Goal: Task Accomplishment & Management: Manage account settings

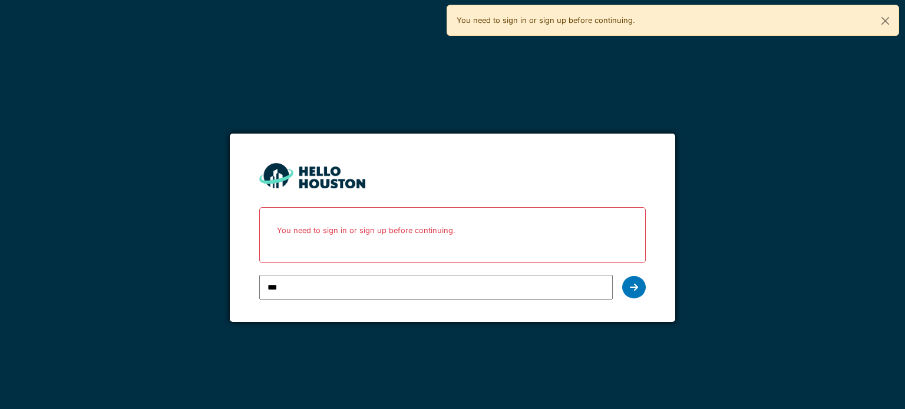
type input "**********"
click at [629, 289] on div at bounding box center [634, 287] width 24 height 22
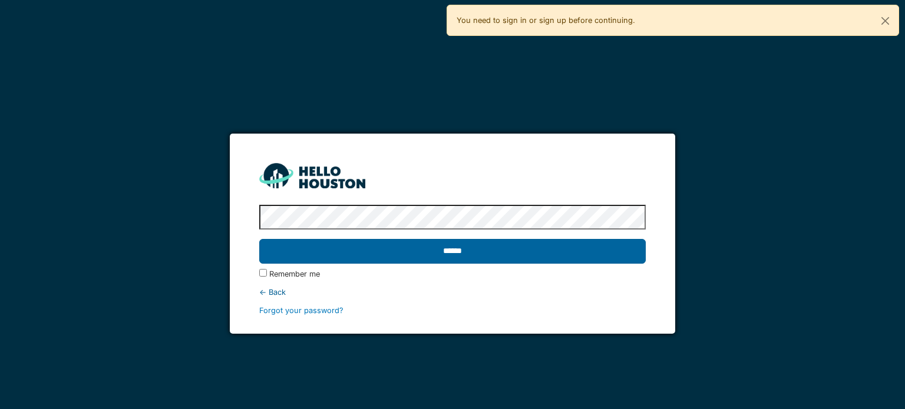
click at [541, 244] on input "******" at bounding box center [452, 251] width 386 height 25
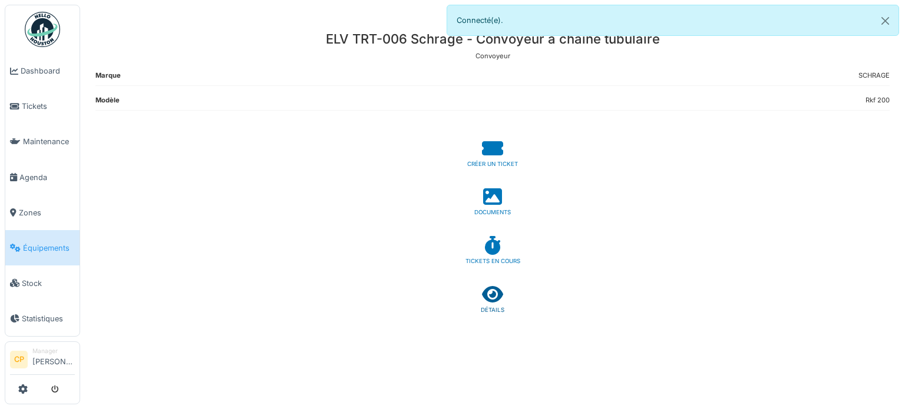
drag, startPoint x: 0, startPoint y: 0, endPoint x: 496, endPoint y: 297, distance: 578.0
click at [496, 297] on icon at bounding box center [492, 294] width 21 height 19
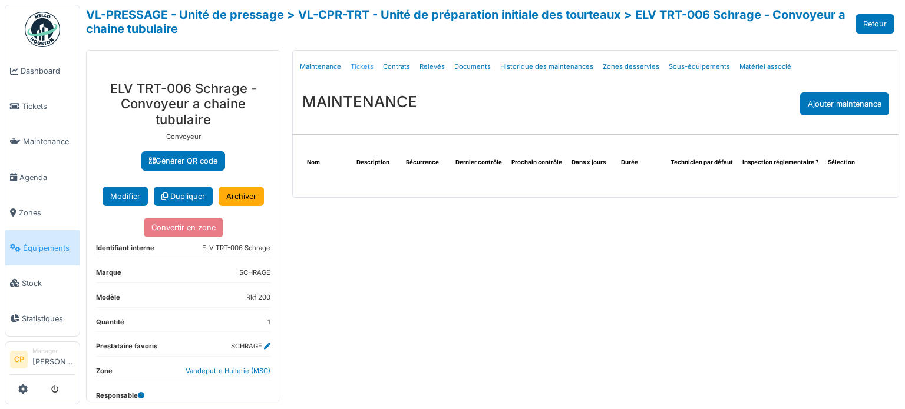
click at [362, 66] on link "Tickets" at bounding box center [362, 67] width 32 height 28
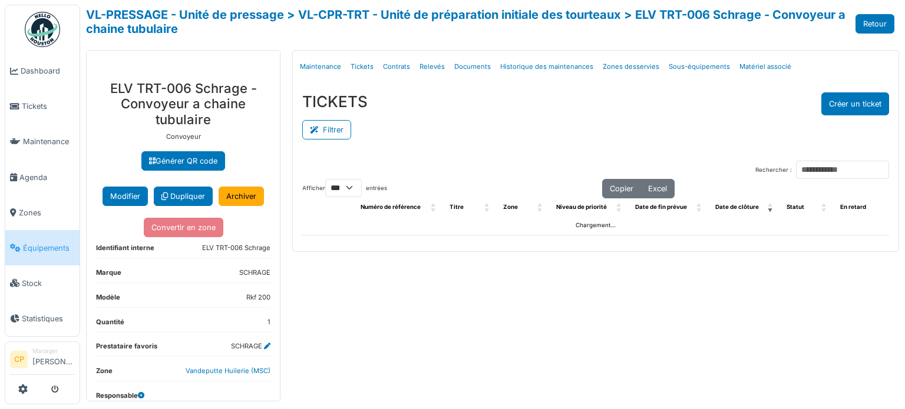
select select "***"
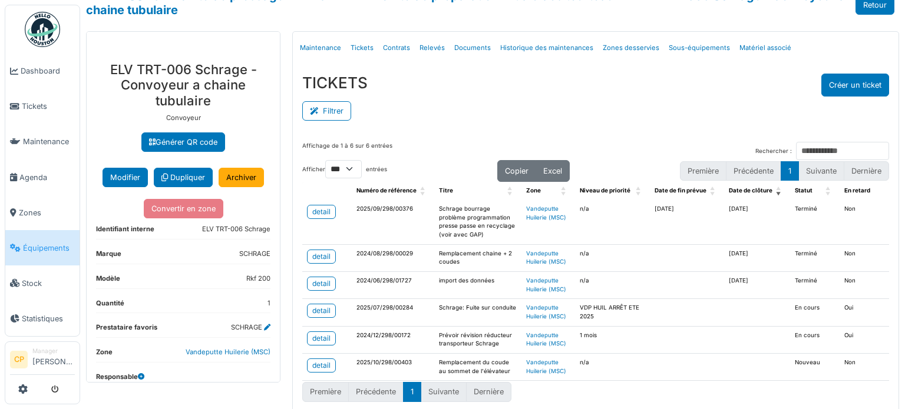
scroll to position [19, 0]
click at [319, 110] on icon at bounding box center [316, 112] width 13 height 8
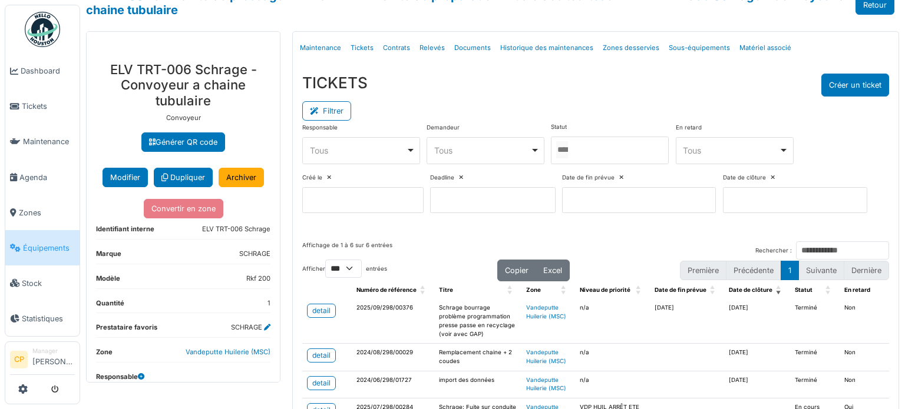
click at [590, 223] on div "Responsable **** Tous Remove item Tous Antoine Delmarre Cédric Deherripon Cédri…" at bounding box center [595, 173] width 587 height 100
click at [329, 115] on button "Filtrer" at bounding box center [326, 110] width 49 height 19
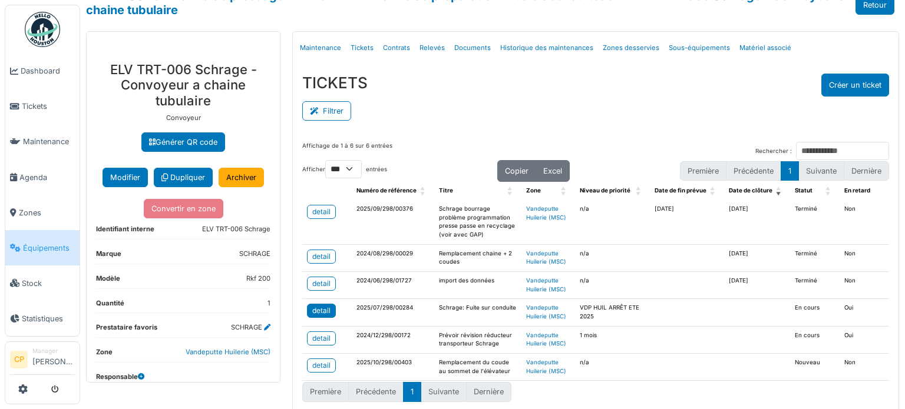
click at [322, 306] on div "detail" at bounding box center [321, 311] width 18 height 11
click at [431, 142] on div "Affichage de 1 à 6 sur 6 entrées Rechercher :" at bounding box center [595, 151] width 587 height 18
click at [330, 108] on button "Filtrer" at bounding box center [326, 110] width 49 height 19
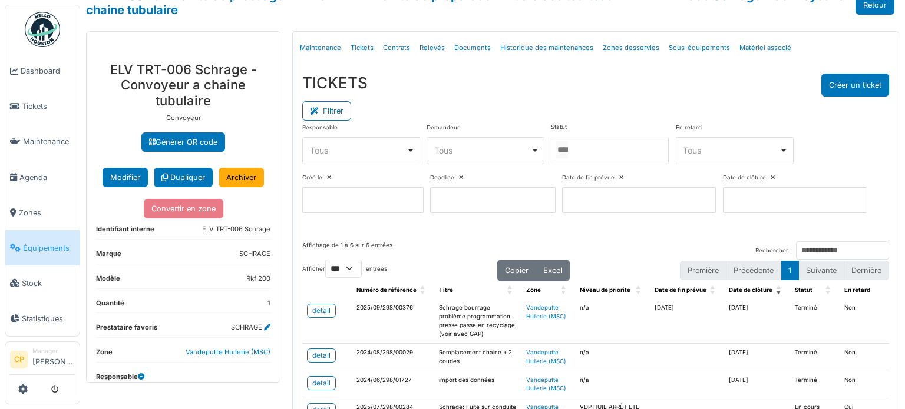
click at [403, 202] on input at bounding box center [362, 200] width 121 height 26
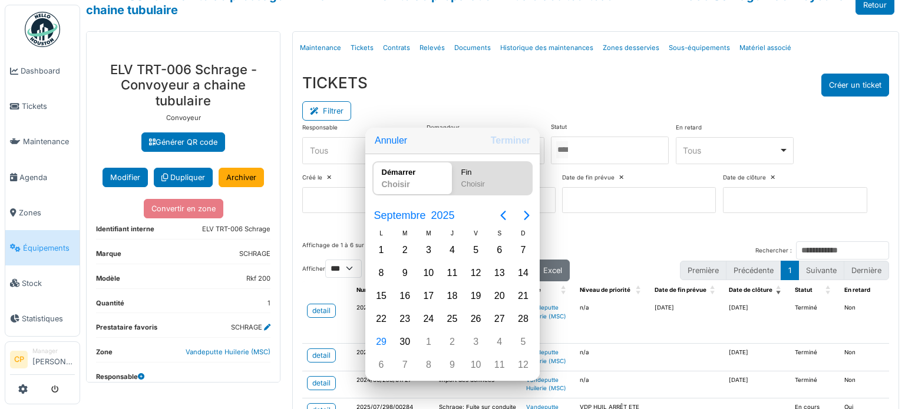
click at [399, 77] on div at bounding box center [452, 205] width 1093 height 598
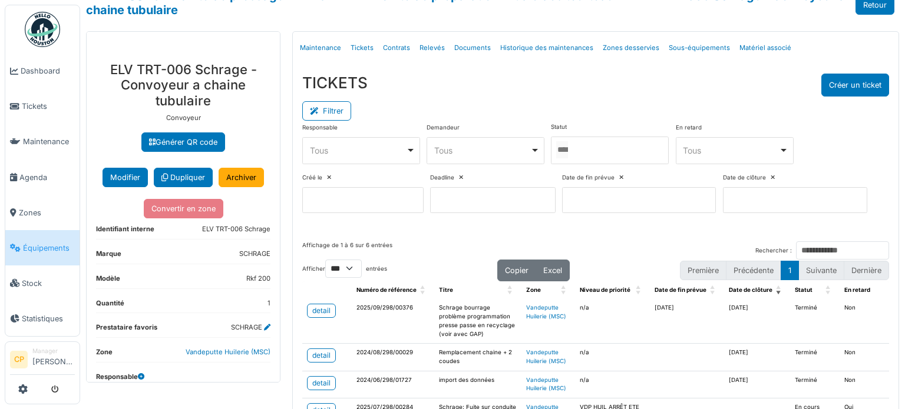
drag, startPoint x: 631, startPoint y: 334, endPoint x: 585, endPoint y: 277, distance: 73.7
click at [585, 232] on div "TICKETS Créer un ticket Filtrer Responsable **** Tous Remove item Tous Antoine …" at bounding box center [596, 148] width 606 height 168
drag, startPoint x: 628, startPoint y: 340, endPoint x: 600, endPoint y: 336, distance: 28.7
click at [600, 295] on div "Niveau de priorité" at bounding box center [606, 290] width 52 height 9
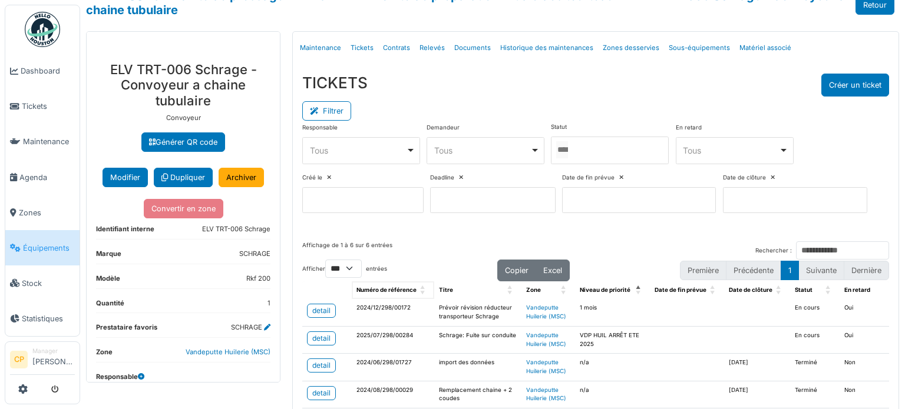
click at [405, 293] on span "Numéro de référence" at bounding box center [386, 290] width 60 height 6
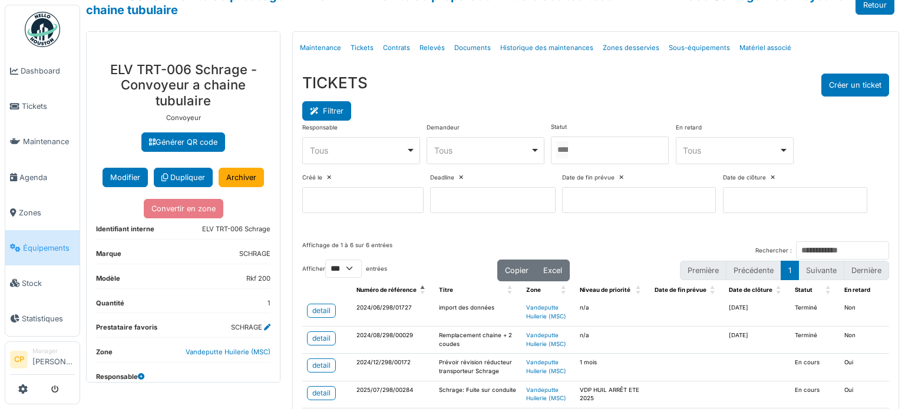
click at [335, 108] on button "Filtrer" at bounding box center [326, 110] width 49 height 19
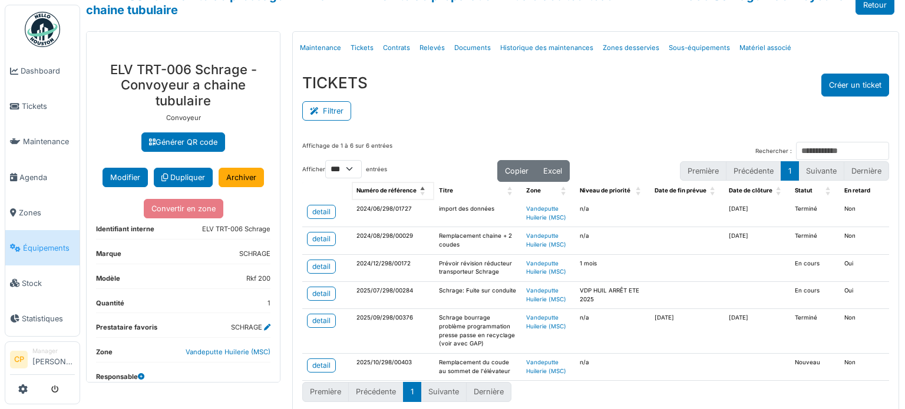
click at [401, 188] on span "Numéro de référence" at bounding box center [386, 190] width 60 height 6
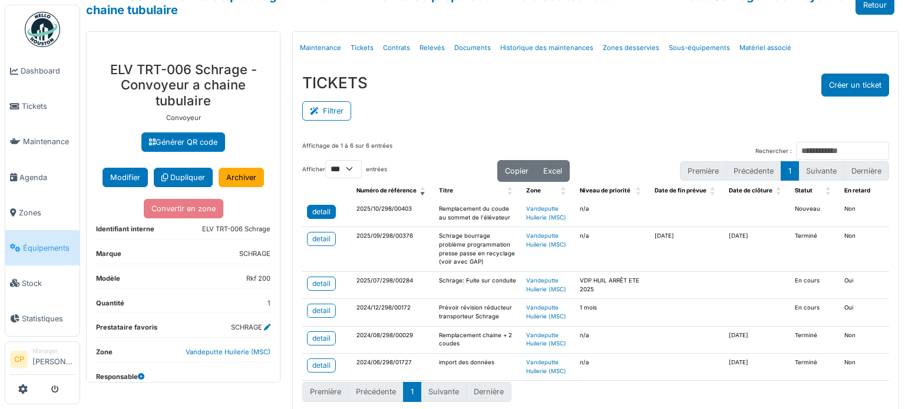
click at [320, 211] on div "detail" at bounding box center [321, 212] width 18 height 11
click at [317, 279] on div "detail" at bounding box center [321, 284] width 18 height 11
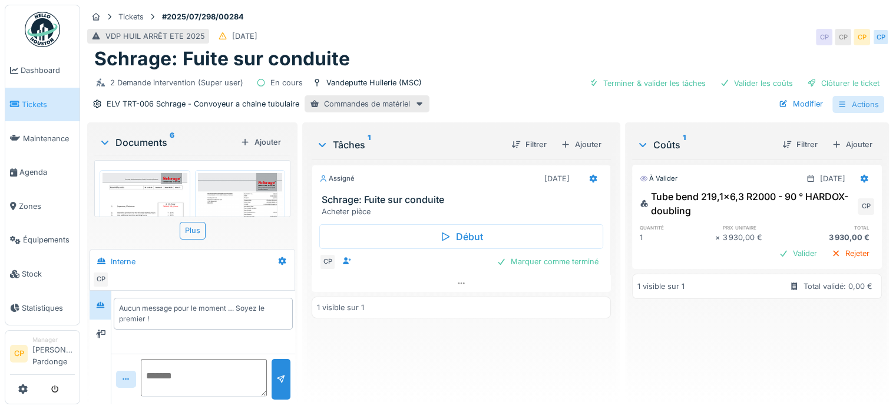
click at [852, 103] on div "Actions" at bounding box center [858, 104] width 52 height 17
click at [794, 105] on div "Modifier" at bounding box center [801, 104] width 54 height 16
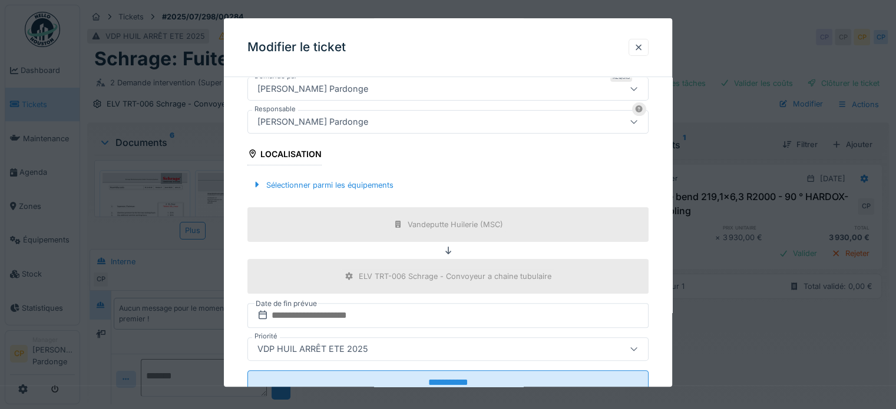
scroll to position [343, 0]
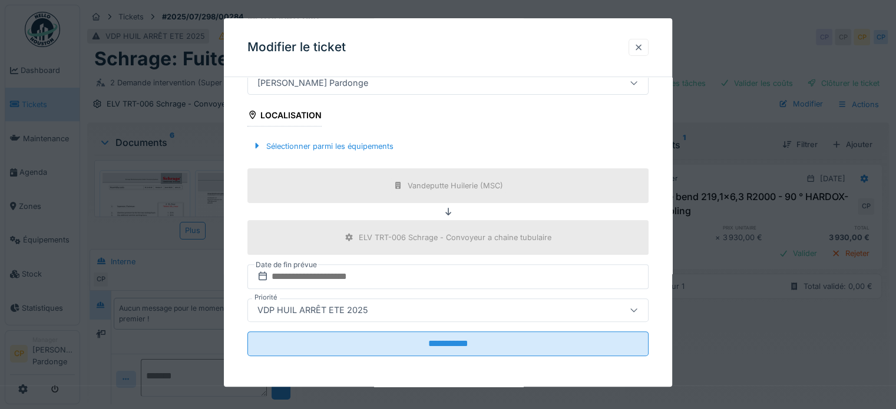
click at [639, 49] on div at bounding box center [638, 47] width 9 height 11
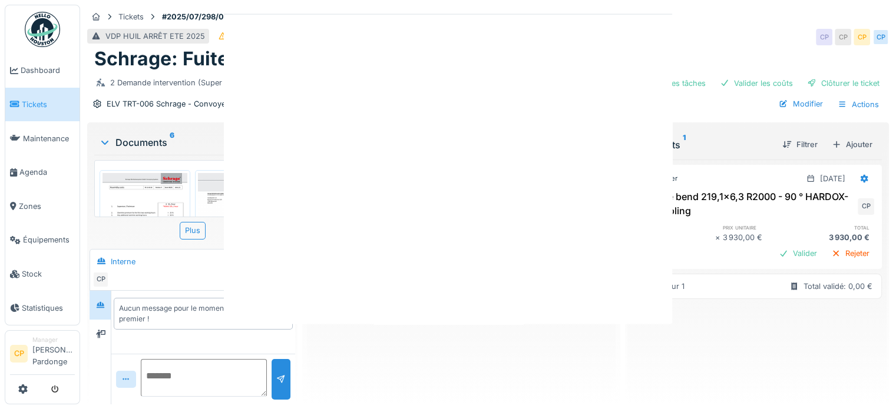
scroll to position [0, 0]
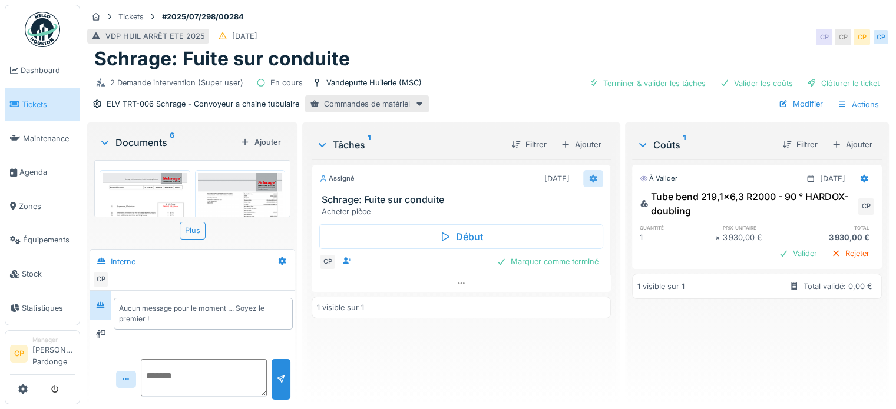
click at [591, 173] on div at bounding box center [592, 178] width 9 height 11
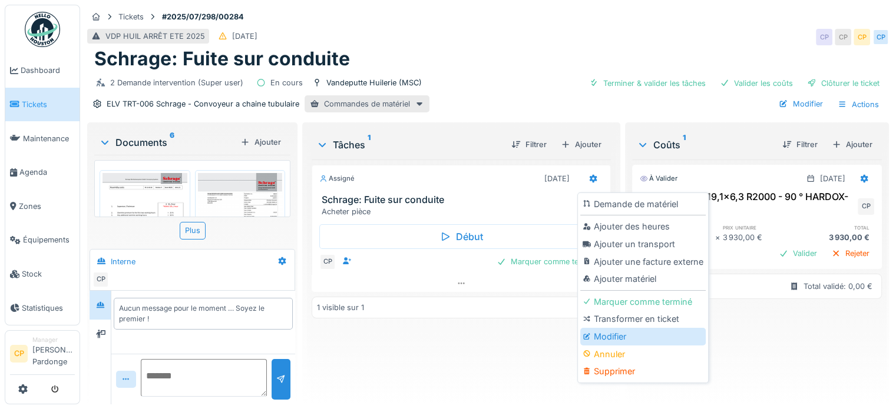
click at [614, 328] on div "Modifier" at bounding box center [642, 337] width 125 height 18
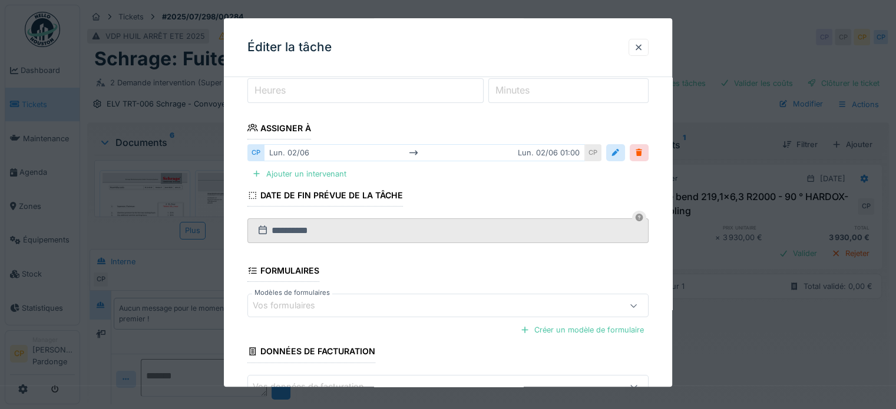
scroll to position [157, 0]
click at [643, 45] on div at bounding box center [638, 47] width 9 height 11
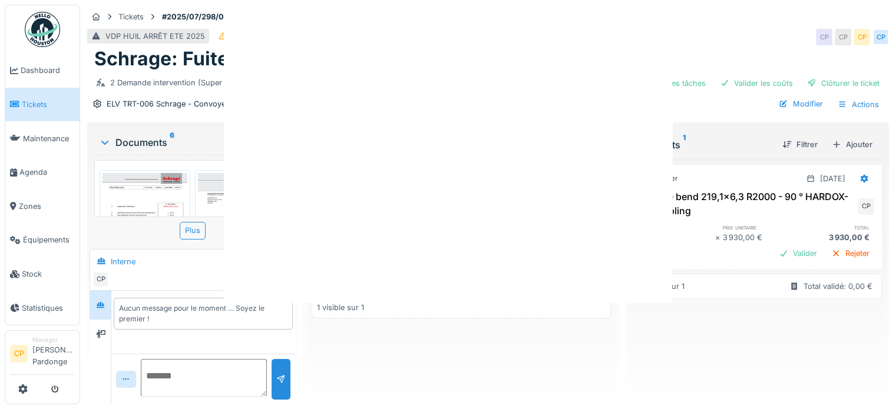
scroll to position [0, 0]
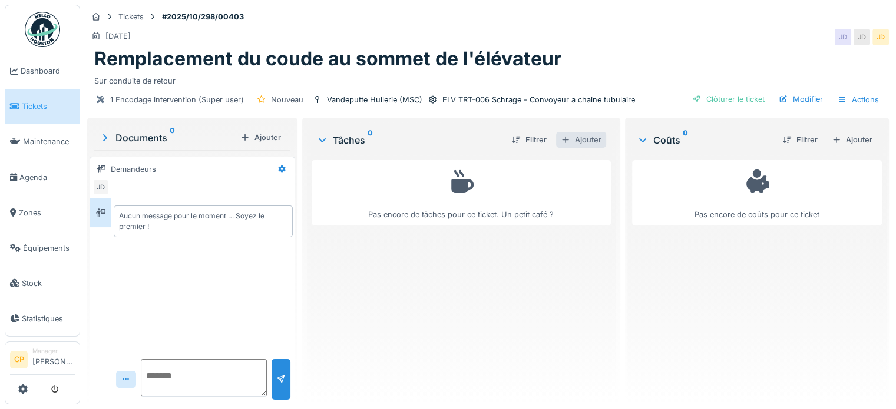
click at [573, 140] on div "Ajouter" at bounding box center [581, 140] width 50 height 16
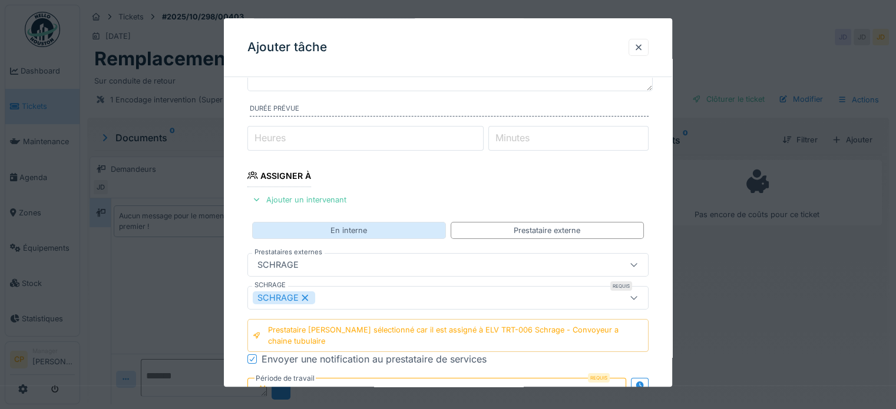
scroll to position [108, 0]
click at [368, 230] on div "En interne" at bounding box center [348, 231] width 193 height 17
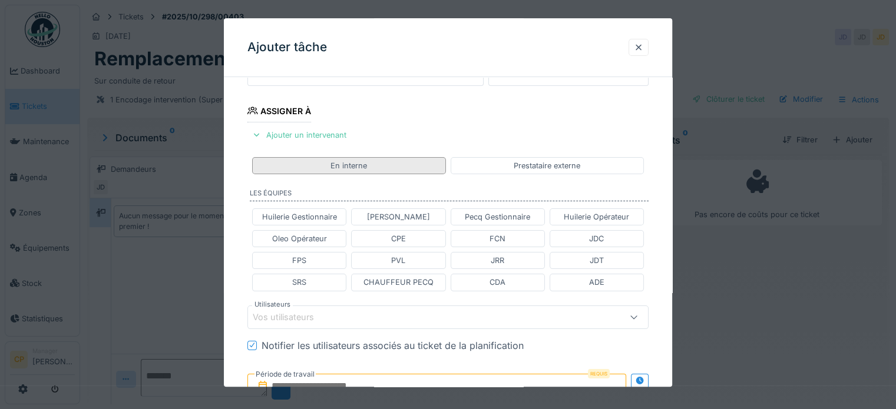
scroll to position [174, 0]
click at [643, 46] on div at bounding box center [638, 47] width 9 height 11
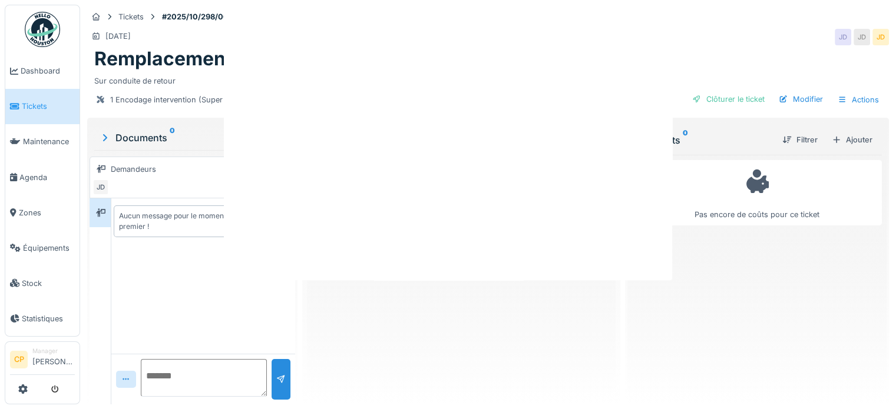
scroll to position [0, 0]
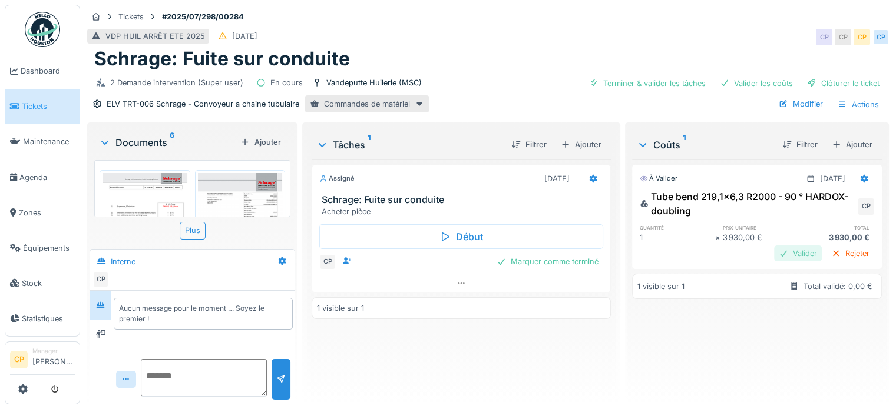
click at [783, 256] on div "Valider" at bounding box center [798, 254] width 48 height 16
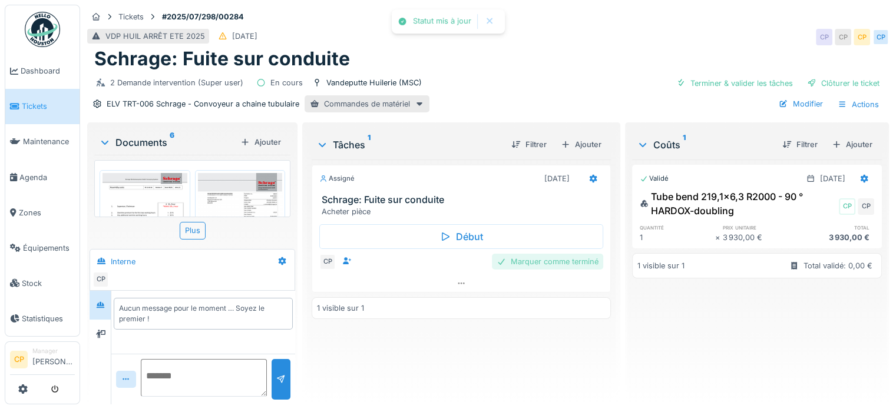
click at [570, 263] on div "Marquer comme terminé" at bounding box center [547, 262] width 111 height 16
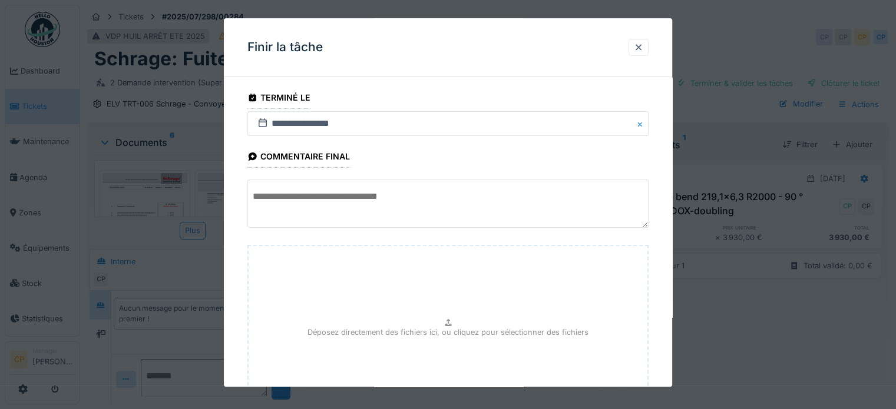
scroll to position [111, 0]
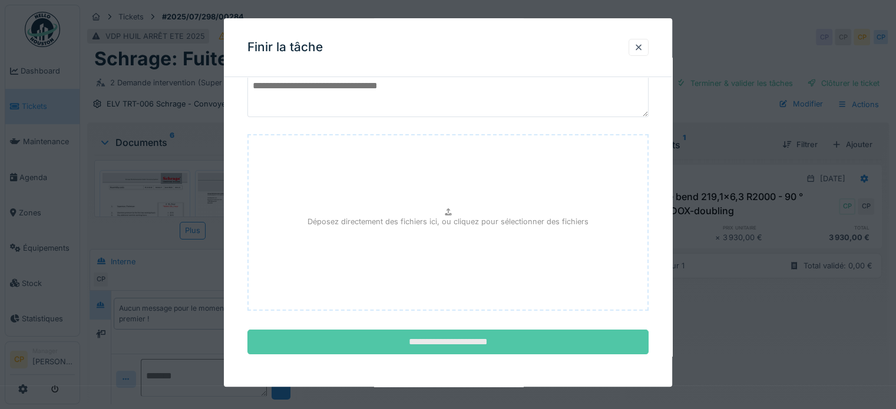
click at [438, 342] on input "**********" at bounding box center [447, 342] width 401 height 25
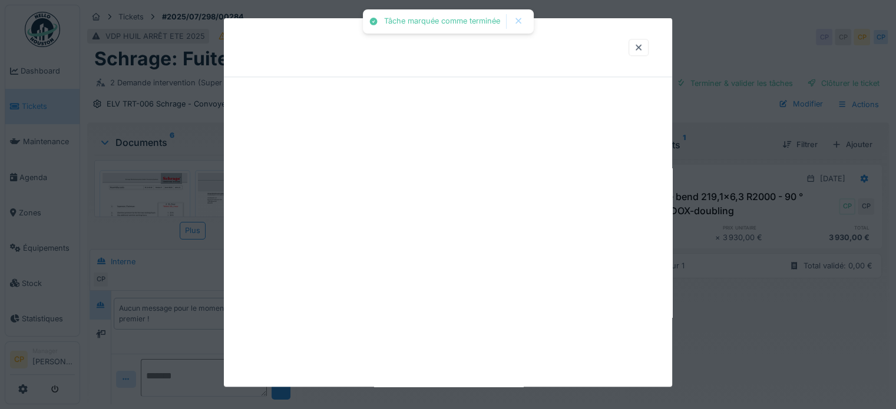
scroll to position [0, 0]
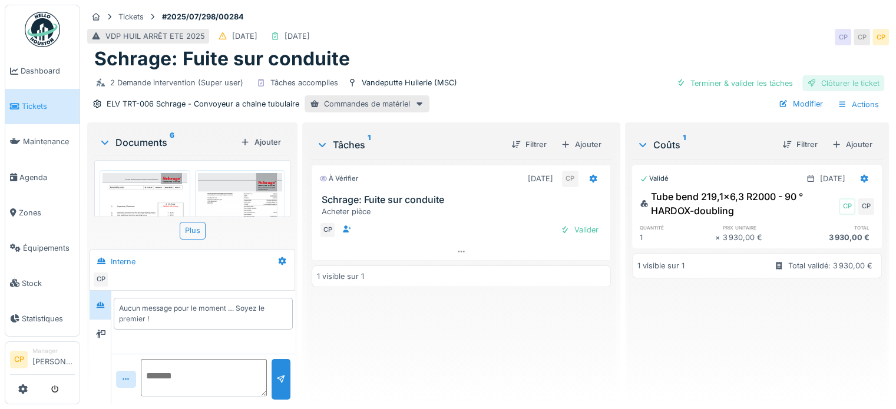
click at [834, 80] on div "Clôturer le ticket" at bounding box center [843, 83] width 82 height 16
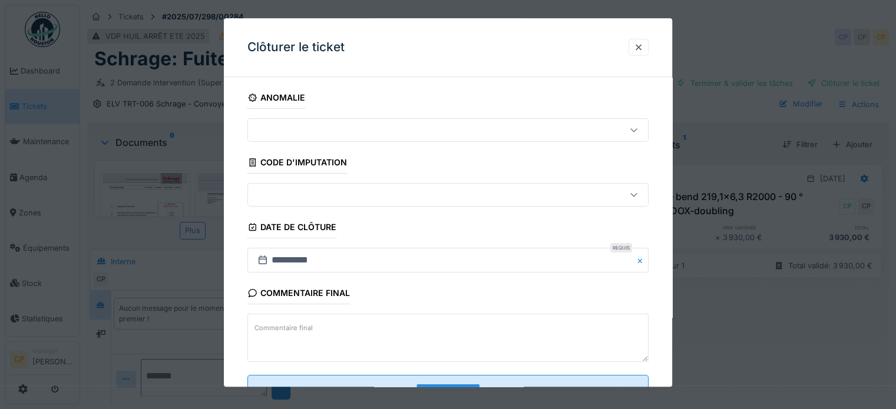
scroll to position [45, 0]
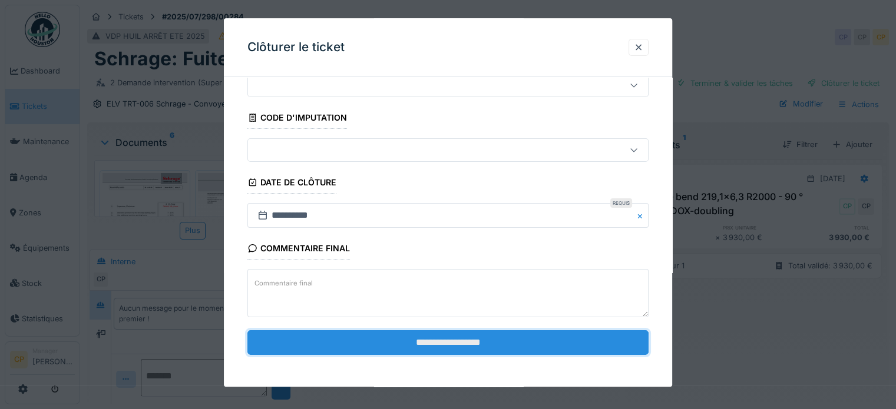
click at [438, 352] on input "**********" at bounding box center [447, 342] width 401 height 25
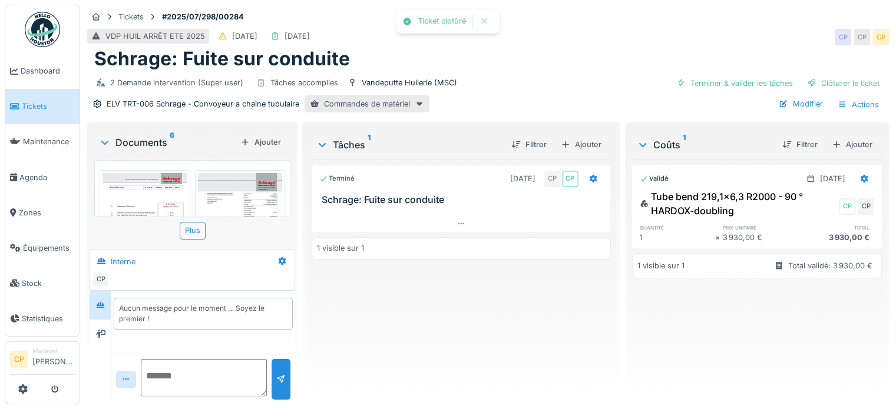
scroll to position [2, 0]
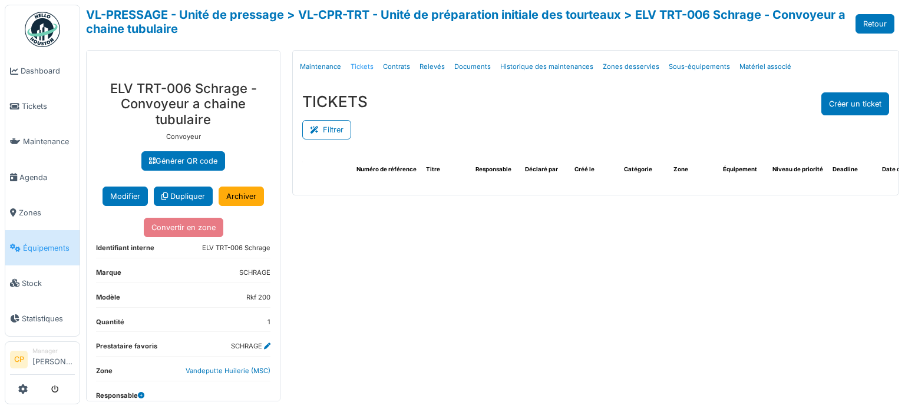
select select "***"
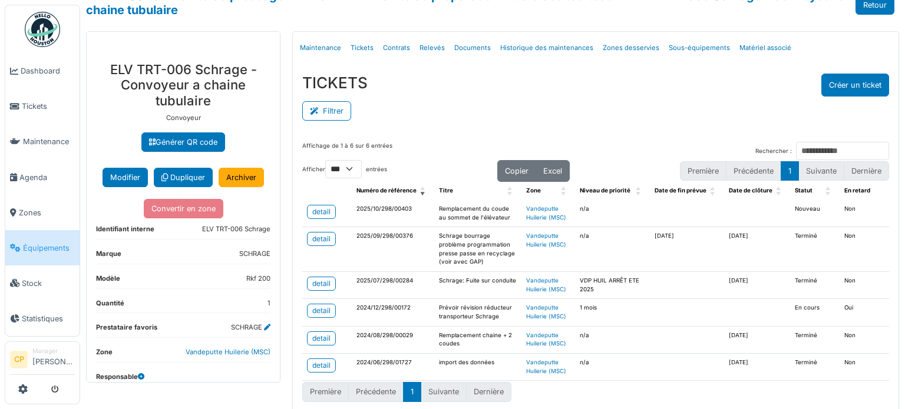
scroll to position [17, 0]
